Goal: Task Accomplishment & Management: Manage account settings

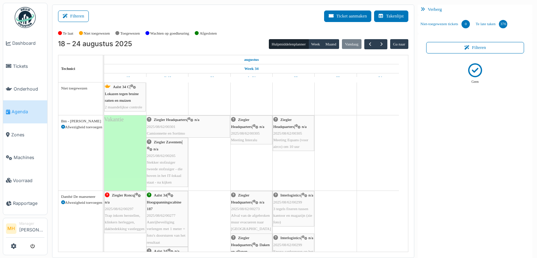
click at [62, 126] on icon at bounding box center [63, 127] width 4 height 4
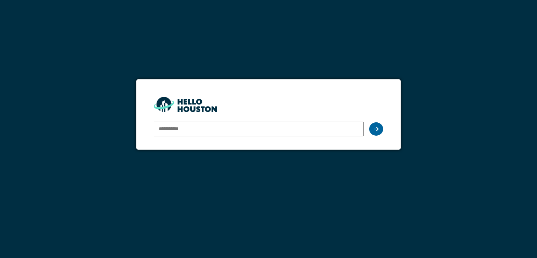
type input "**********"
click at [378, 131] on icon at bounding box center [376, 129] width 5 height 6
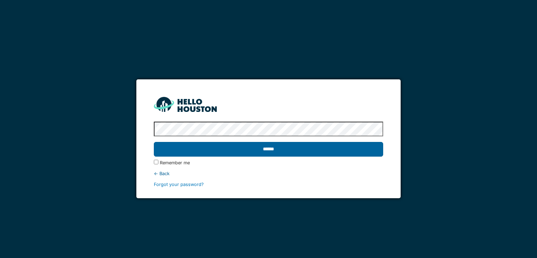
click at [276, 153] on input "******" at bounding box center [268, 149] width 229 height 15
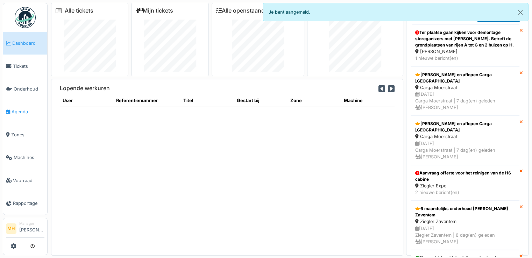
click at [23, 109] on span "Agenda" at bounding box center [28, 111] width 33 height 7
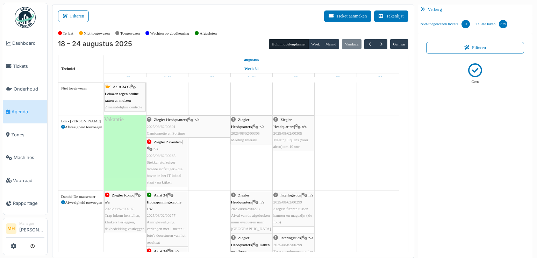
click at [64, 126] on icon at bounding box center [63, 127] width 4 height 4
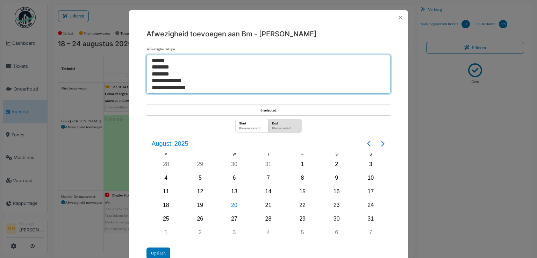
select select "*"
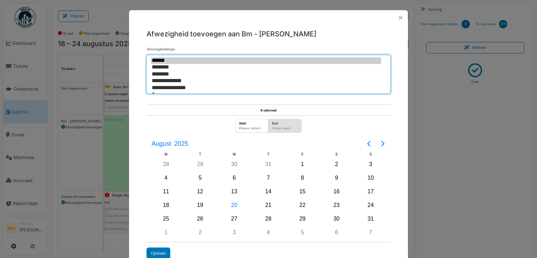
click at [168, 72] on option "********" at bounding box center [266, 74] width 230 height 7
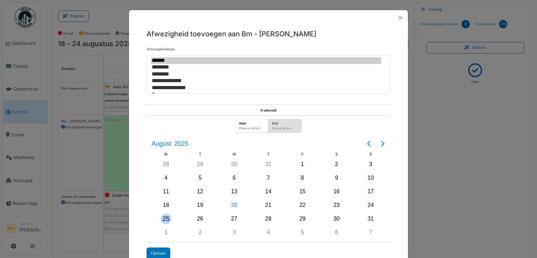
click at [163, 217] on div "25" at bounding box center [166, 219] width 10 height 10
click at [164, 249] on div "Opslaan" at bounding box center [159, 254] width 24 height 12
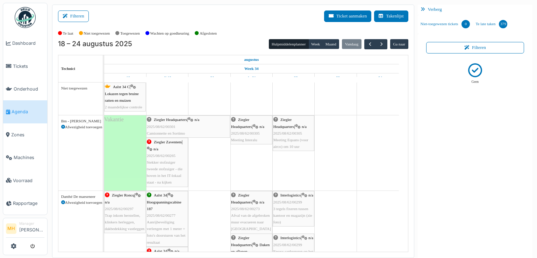
click at [62, 126] on icon at bounding box center [63, 127] width 4 height 4
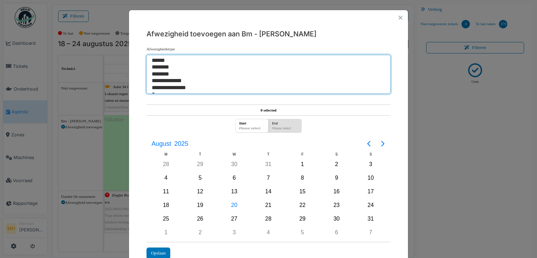
select select "*"
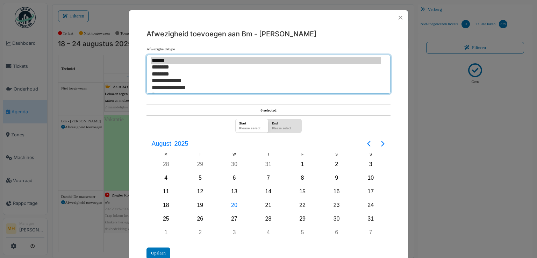
click at [164, 74] on option "********" at bounding box center [266, 74] width 230 height 7
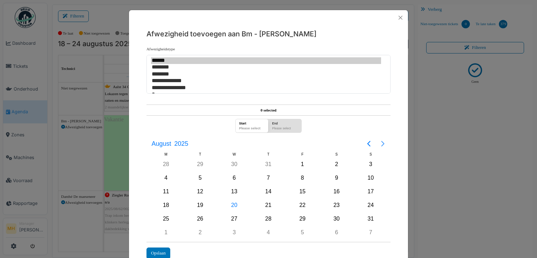
drag, startPoint x: 380, startPoint y: 144, endPoint x: 374, endPoint y: 150, distance: 8.7
click at [379, 144] on icon "Next page" at bounding box center [383, 144] width 8 height 8
click at [162, 174] on div "8" at bounding box center [166, 178] width 10 height 10
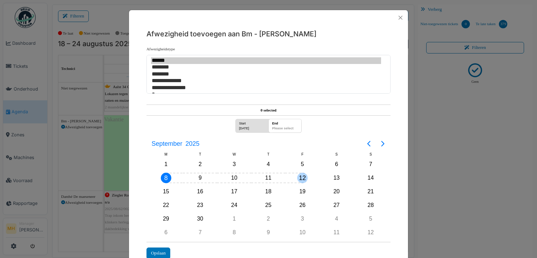
click at [301, 176] on div "12" at bounding box center [302, 178] width 10 height 10
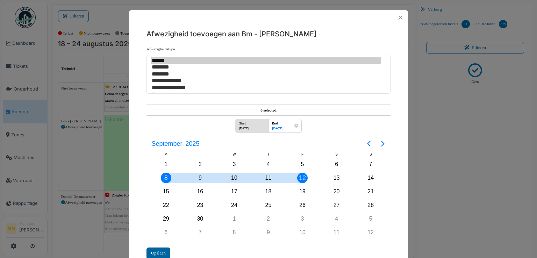
click at [158, 249] on div "Opslaan" at bounding box center [159, 254] width 24 height 12
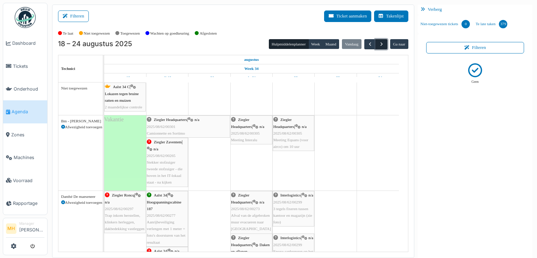
click at [379, 43] on span "button" at bounding box center [382, 44] width 6 height 6
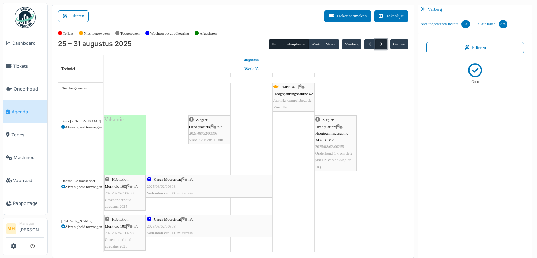
click at [379, 43] on span "button" at bounding box center [382, 44] width 6 height 6
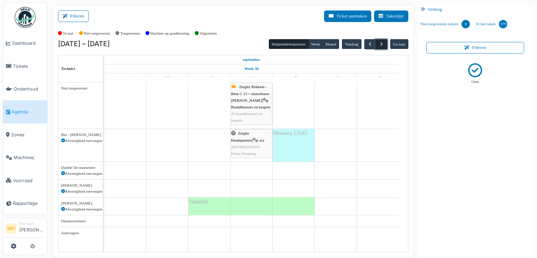
click at [379, 43] on span "button" at bounding box center [382, 44] width 6 height 6
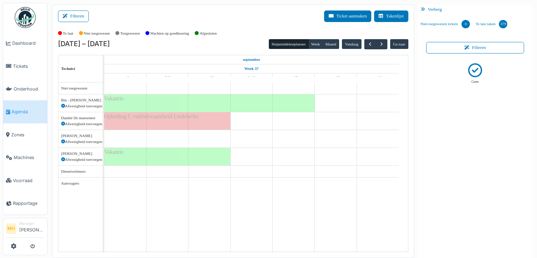
click at [27, 109] on span "Agenda" at bounding box center [28, 111] width 33 height 7
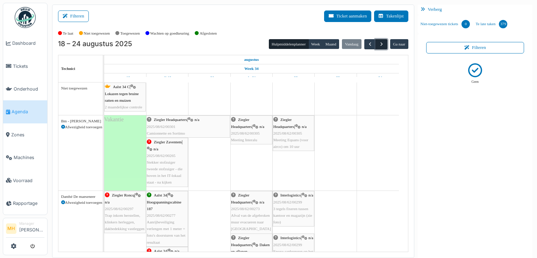
click at [379, 44] on span "button" at bounding box center [382, 44] width 6 height 6
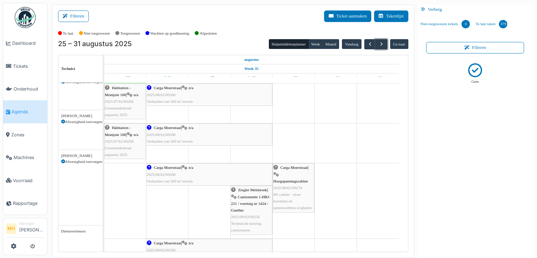
scroll to position [70, 0]
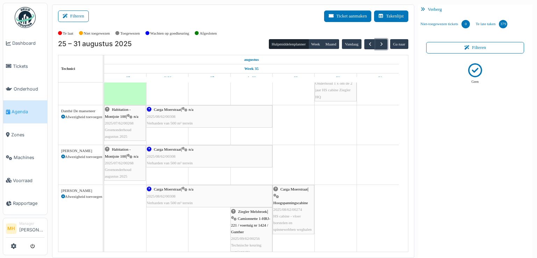
click at [301, 208] on span "2025/08/62/00274" at bounding box center [287, 209] width 29 height 4
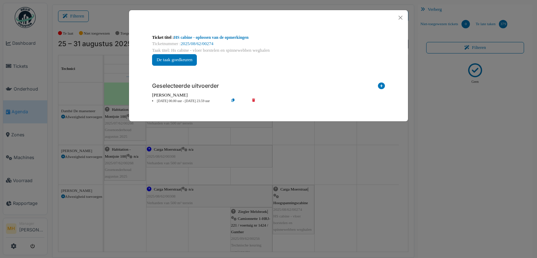
click at [174, 101] on li "29 Aug 00.00 uur - 29 Aug 23.59 uur" at bounding box center [189, 101] width 80 height 5
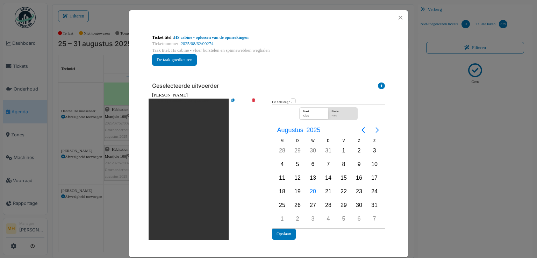
click at [373, 129] on icon "Next page" at bounding box center [377, 130] width 8 height 8
click at [326, 162] on div "11" at bounding box center [328, 164] width 10 height 10
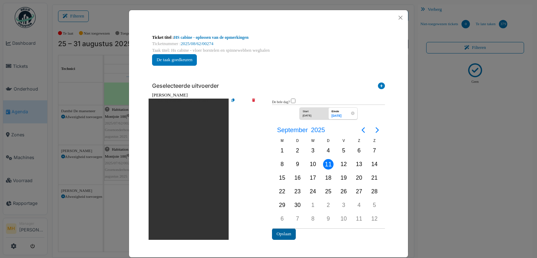
click at [283, 229] on button "Opslaan" at bounding box center [284, 234] width 24 height 12
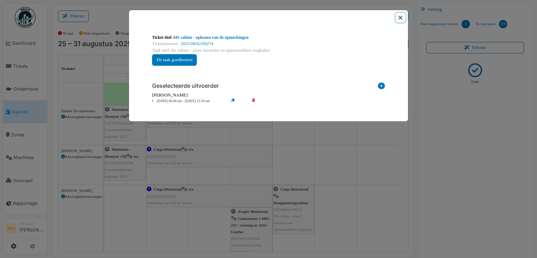
click at [400, 17] on button "Close" at bounding box center [400, 17] width 9 height 9
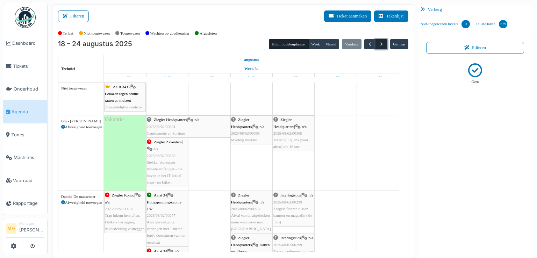
click at [379, 45] on span "button" at bounding box center [382, 44] width 6 height 6
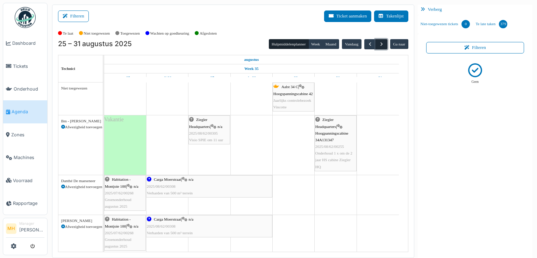
click at [379, 45] on span "button" at bounding box center [382, 44] width 6 height 6
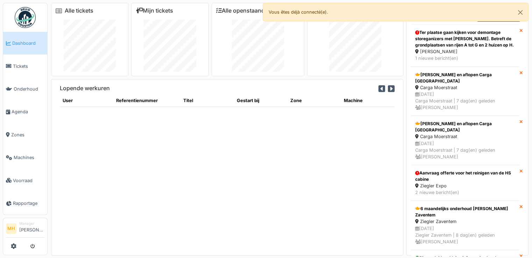
click at [36, 226] on li "Manager [PERSON_NAME]" at bounding box center [31, 228] width 25 height 15
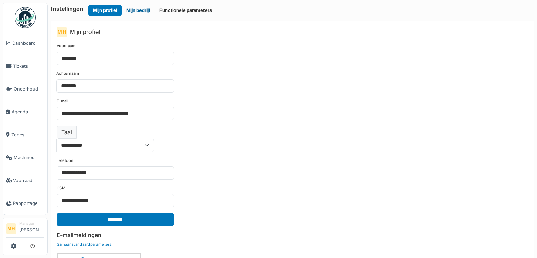
click at [141, 10] on button "Mijn bedrijf" at bounding box center [138, 11] width 33 height 12
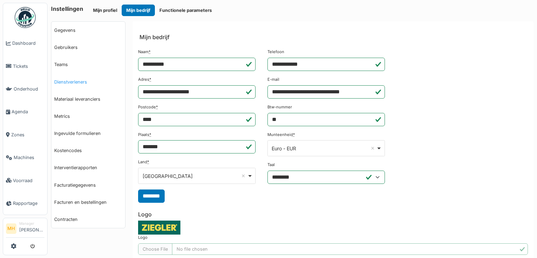
click at [81, 82] on link "Dienstverleners" at bounding box center [88, 81] width 74 height 17
select select "***"
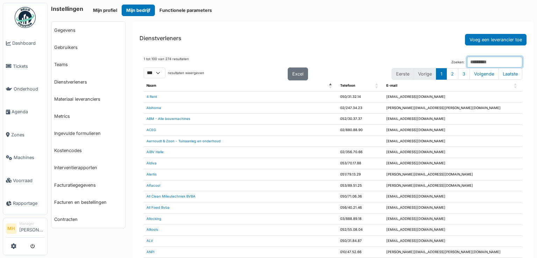
drag, startPoint x: 458, startPoint y: 63, endPoint x: 463, endPoint y: 65, distance: 5.3
click at [467, 62] on input "Zoeken:" at bounding box center [494, 62] width 55 height 11
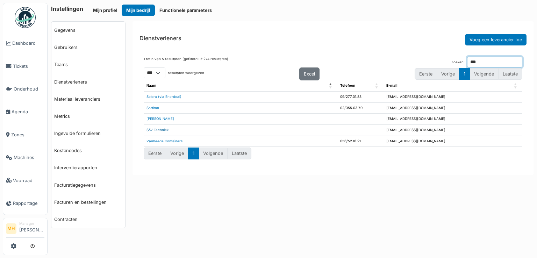
type input "***"
click at [162, 128] on link "S&V Techniek" at bounding box center [158, 130] width 22 height 4
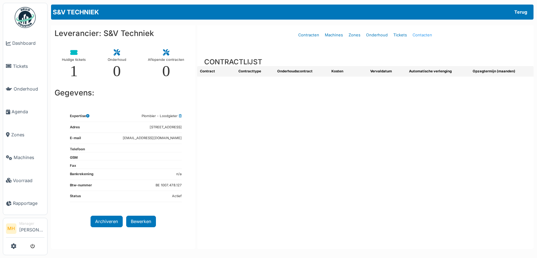
click at [420, 34] on link "Contacten" at bounding box center [422, 35] width 25 height 16
